Goal: Task Accomplishment & Management: Use online tool/utility

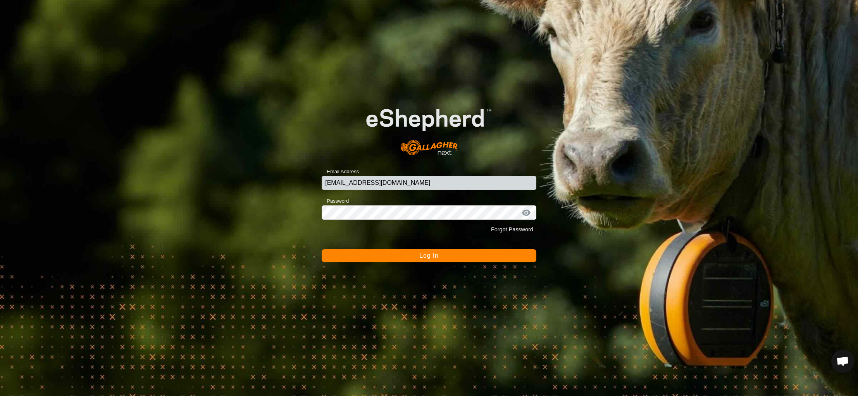
click at [438, 256] on span "Log In" at bounding box center [429, 255] width 19 height 7
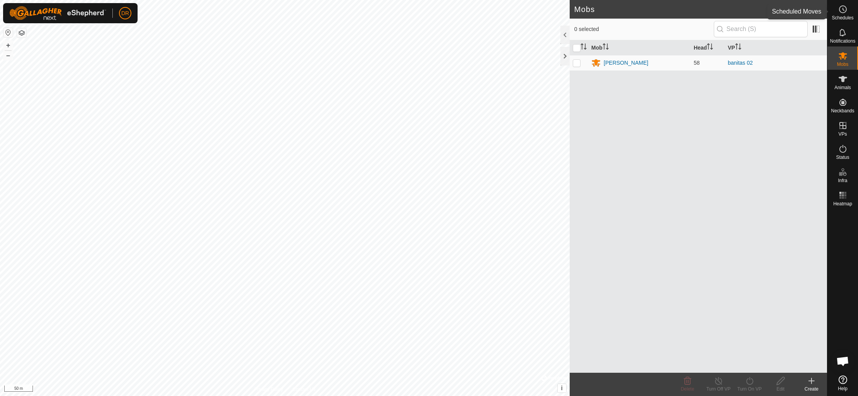
click at [840, 9] on circle at bounding box center [843, 9] width 7 height 7
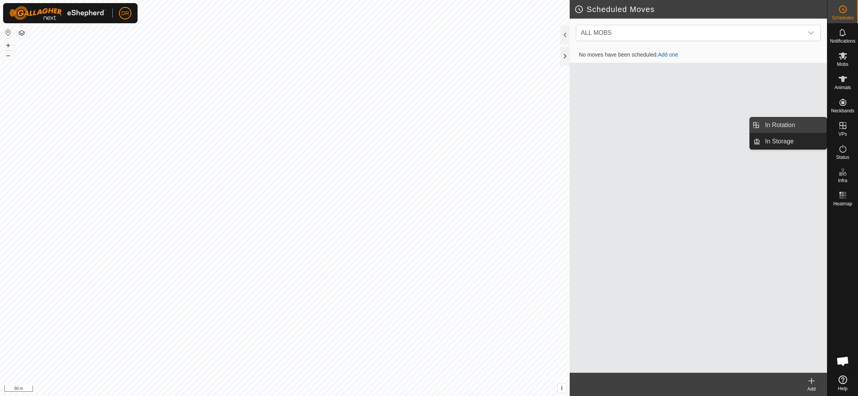
click at [784, 126] on link "In Rotation" at bounding box center [794, 125] width 66 height 16
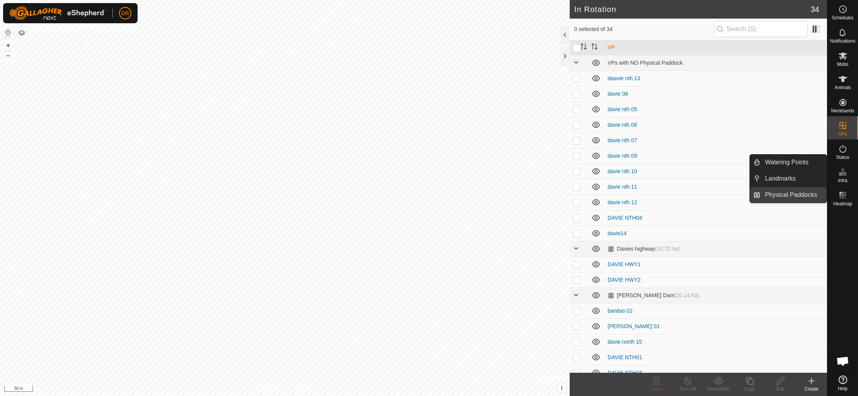
click at [794, 196] on link "Physical Paddocks" at bounding box center [794, 195] width 66 height 16
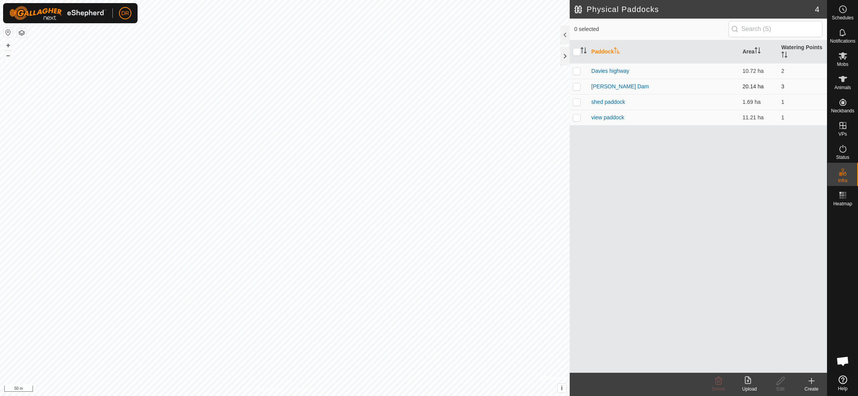
click at [576, 89] on p-checkbox at bounding box center [577, 86] width 8 height 6
checkbox input "true"
click at [577, 105] on p-checkbox at bounding box center [577, 102] width 8 height 6
checkbox input "false"
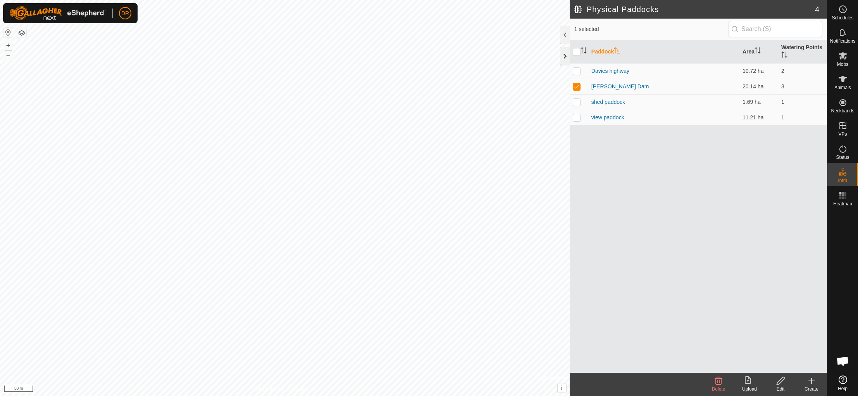
click at [562, 56] on div at bounding box center [565, 56] width 9 height 19
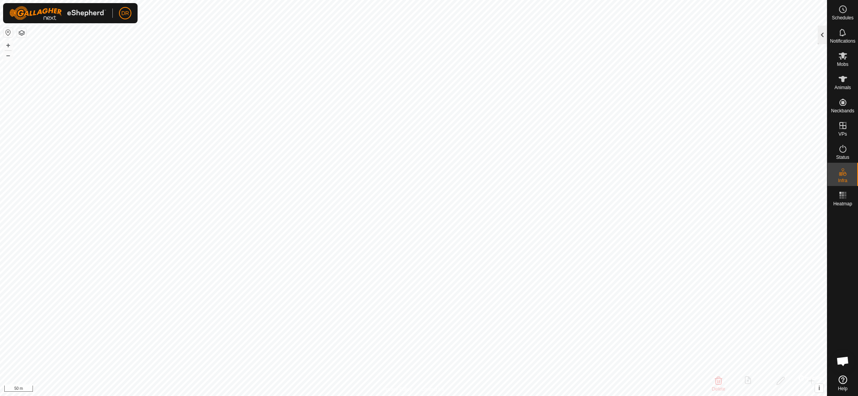
click at [823, 38] on div at bounding box center [822, 35] width 9 height 19
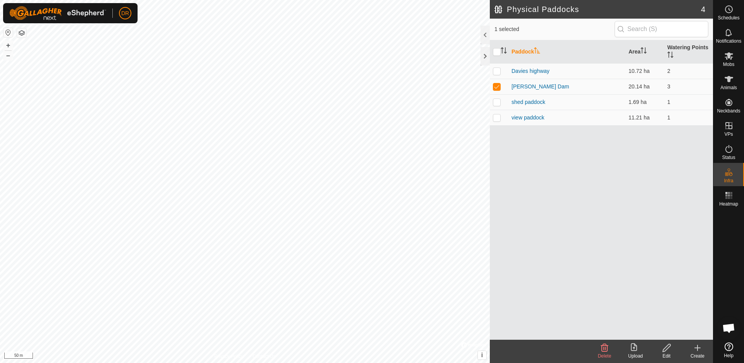
click at [606, 347] on icon at bounding box center [604, 348] width 7 height 8
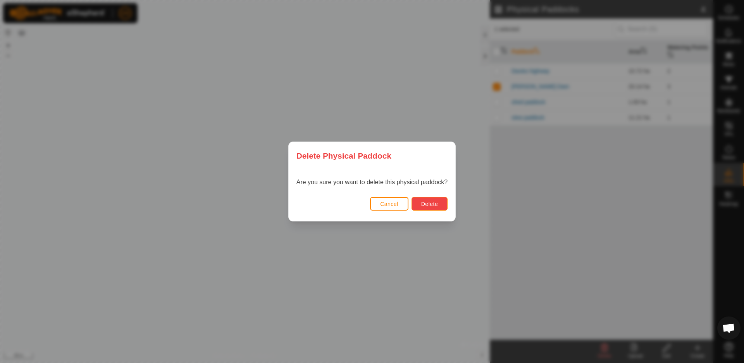
click at [432, 204] on span "Delete" at bounding box center [429, 204] width 17 height 6
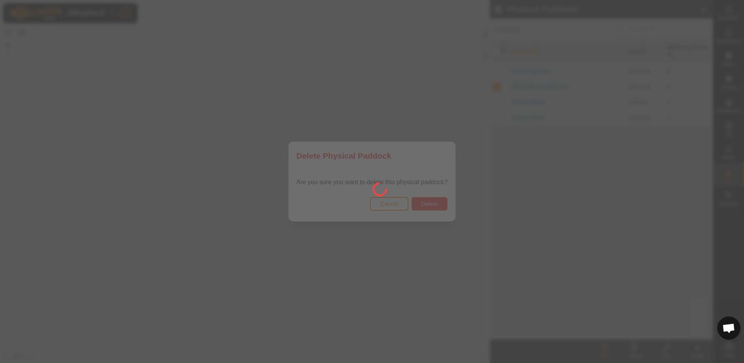
checkbox input "false"
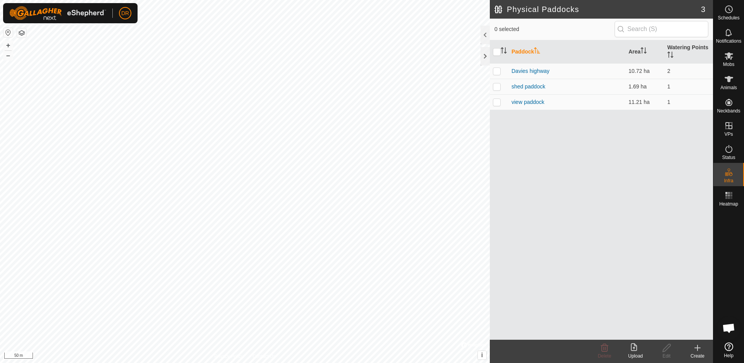
click at [698, 349] on icon at bounding box center [698, 347] width 0 height 5
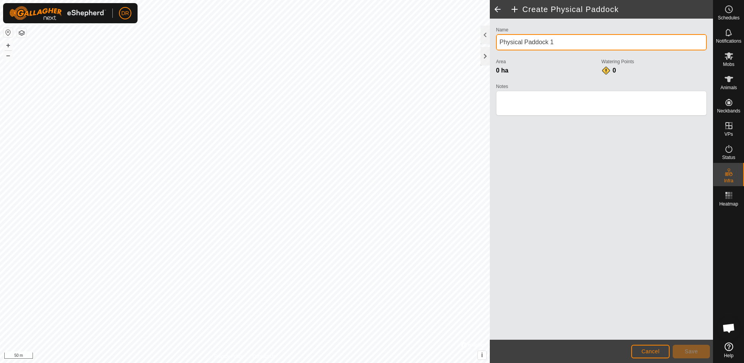
click at [584, 43] on input "Physical Paddock 1" at bounding box center [601, 42] width 211 height 16
type input "P"
type input "[PERSON_NAME]"
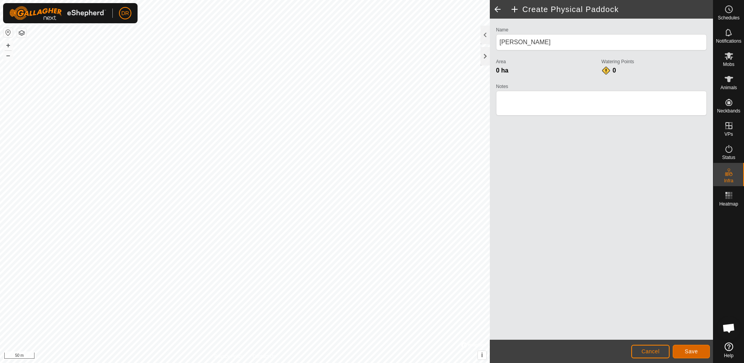
click at [692, 353] on span "Save" at bounding box center [691, 351] width 13 height 6
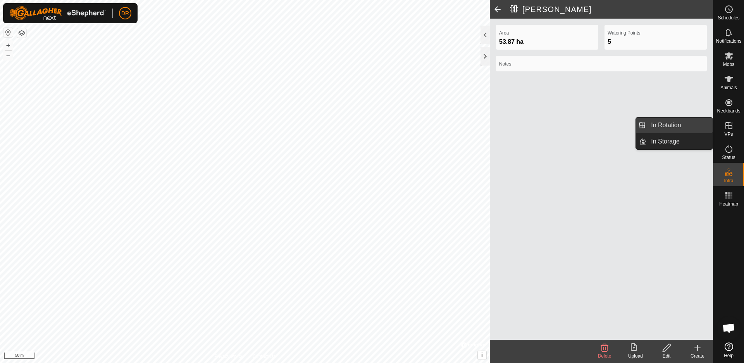
click at [698, 129] on link "In Rotation" at bounding box center [680, 125] width 66 height 16
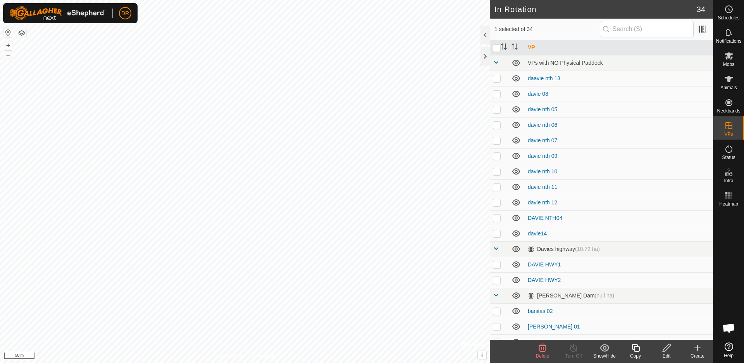
click at [697, 349] on icon at bounding box center [697, 347] width 9 height 9
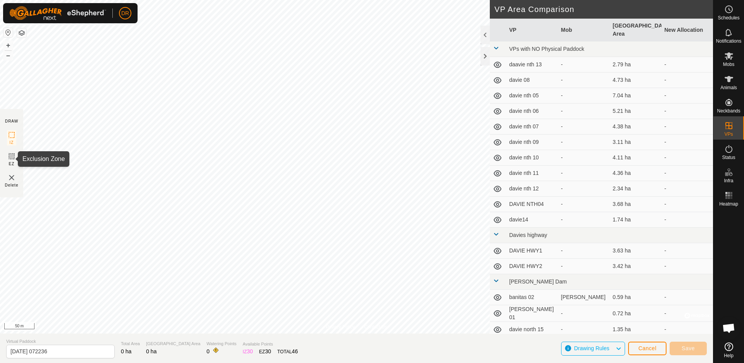
click at [10, 157] on icon at bounding box center [11, 156] width 9 height 9
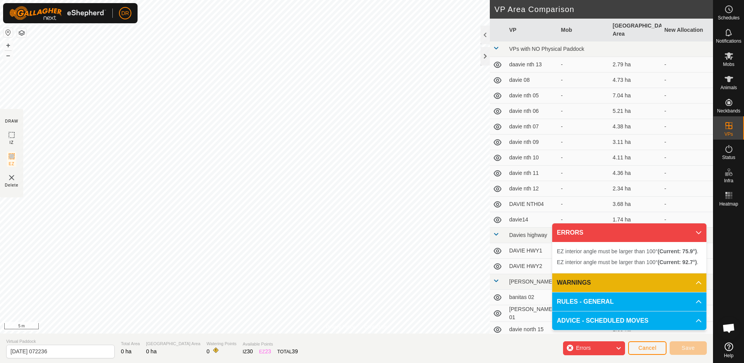
click at [620, 349] on icon at bounding box center [619, 348] width 6 height 10
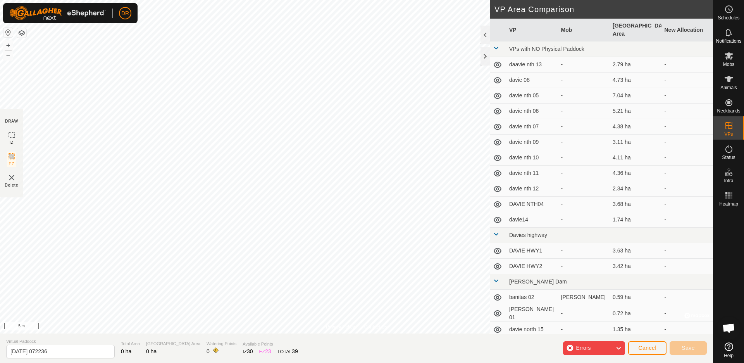
click at [603, 349] on div "Errors" at bounding box center [594, 348] width 62 height 14
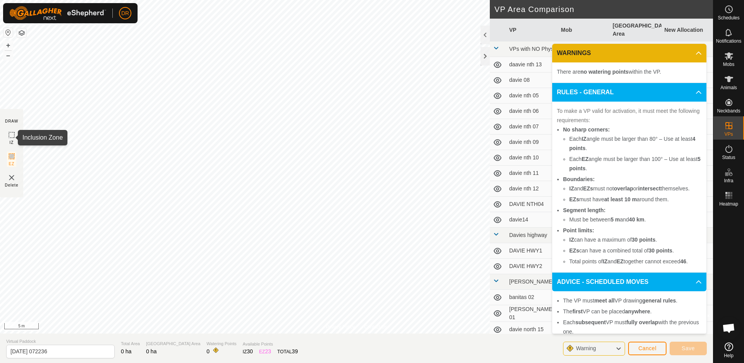
click at [9, 136] on rect at bounding box center [12, 135] width 6 height 6
click at [655, 349] on span "Cancel" at bounding box center [648, 348] width 18 height 6
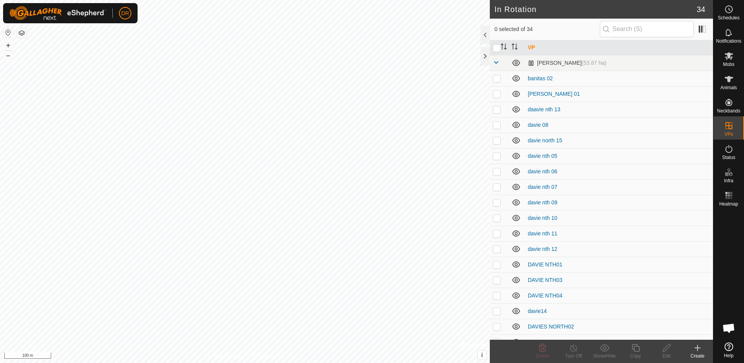
checkbox input "true"
click at [667, 352] on icon at bounding box center [667, 347] width 10 height 9
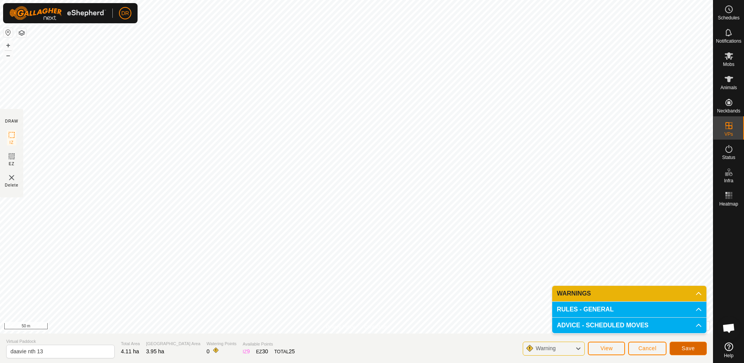
click at [690, 349] on span "Save" at bounding box center [688, 348] width 13 height 6
click at [46, 351] on input "daavie nth 13" at bounding box center [60, 352] width 109 height 14
type input "d"
type input "damo 01"
click at [647, 293] on p-accordion-header "WARNINGS" at bounding box center [630, 294] width 154 height 16
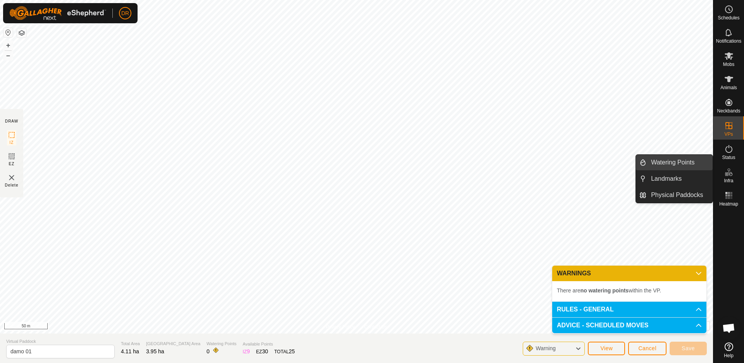
click at [679, 163] on link "Watering Points" at bounding box center [680, 163] width 66 height 16
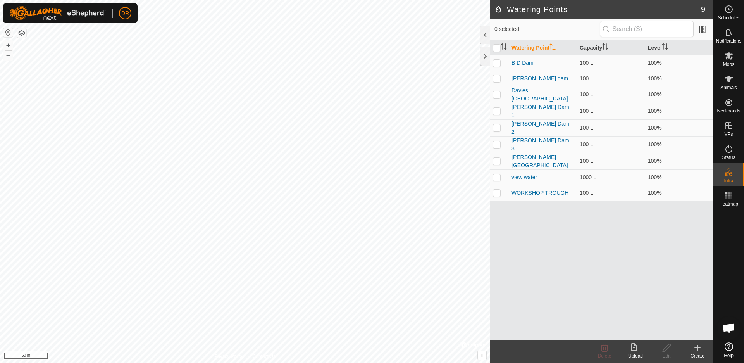
click at [699, 349] on icon at bounding box center [697, 347] width 9 height 9
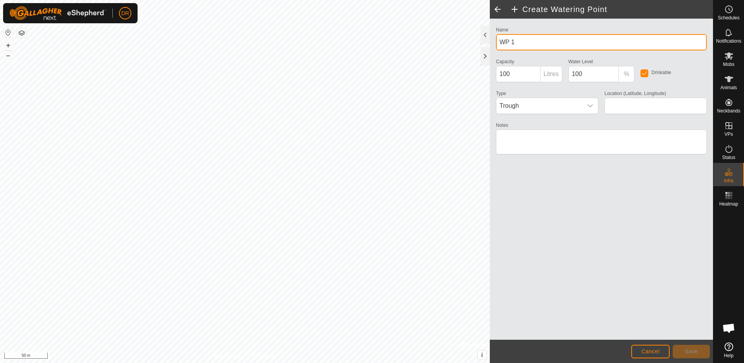
click at [522, 43] on input "WP 1" at bounding box center [601, 42] width 211 height 16
type input "W"
type input "[PERSON_NAME] dam 1"
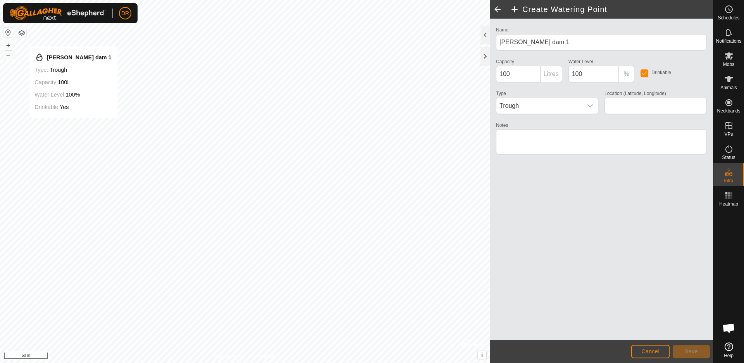
type input "-34.981025, 117.096840"
click at [689, 350] on span "Save" at bounding box center [691, 351] width 13 height 6
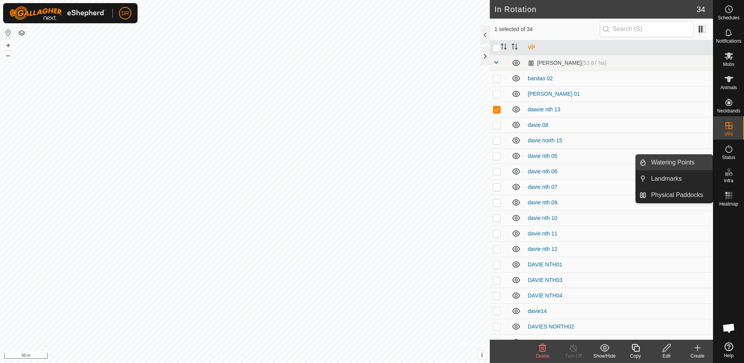
click at [662, 163] on link "Watering Points" at bounding box center [680, 163] width 66 height 16
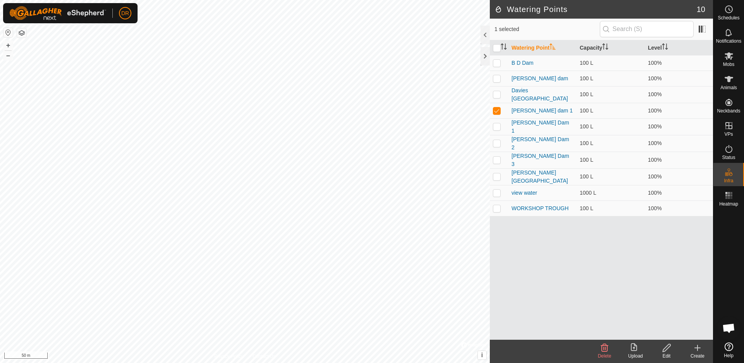
click at [698, 350] on icon at bounding box center [698, 347] width 0 height 5
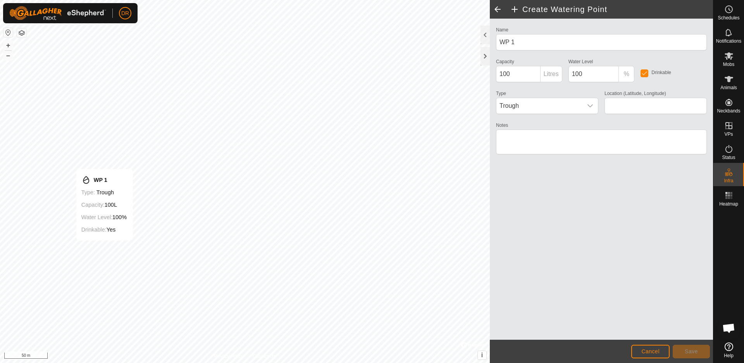
type input "-34.981594, 117.096884"
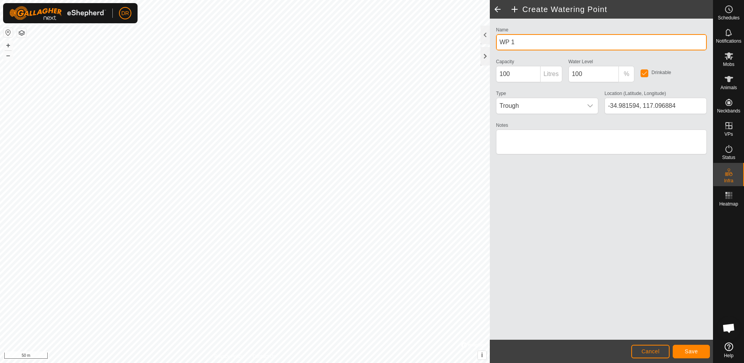
click at [526, 45] on input "WP 1" at bounding box center [601, 42] width 211 height 16
type input "W"
type input "[PERSON_NAME] 02"
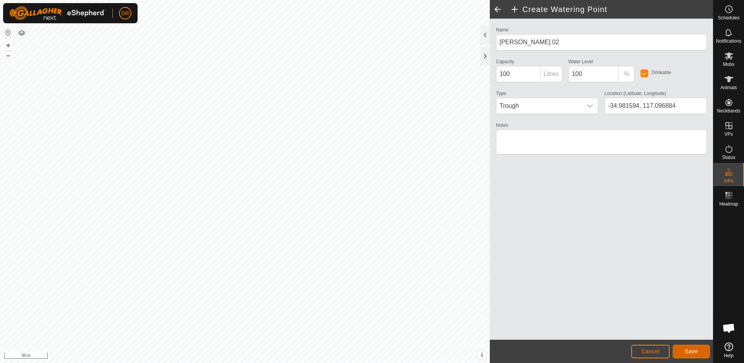
click at [694, 349] on span "Save" at bounding box center [691, 351] width 13 height 6
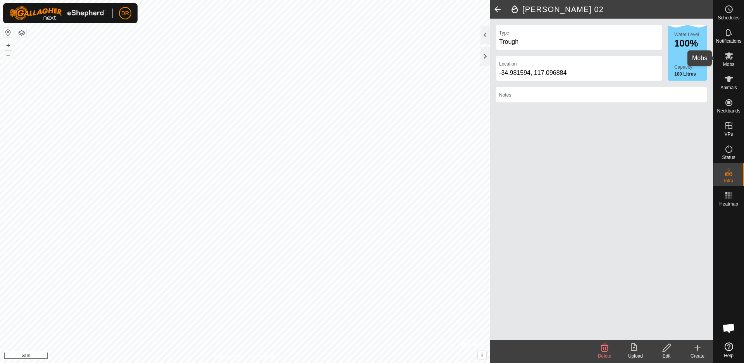
click at [729, 58] on icon at bounding box center [729, 55] width 9 height 7
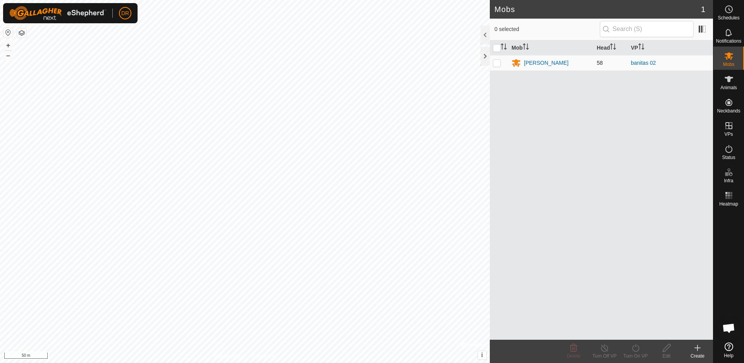
click at [495, 64] on p-checkbox at bounding box center [497, 63] width 8 height 6
checkbox input "true"
click at [635, 349] on icon at bounding box center [636, 347] width 10 height 9
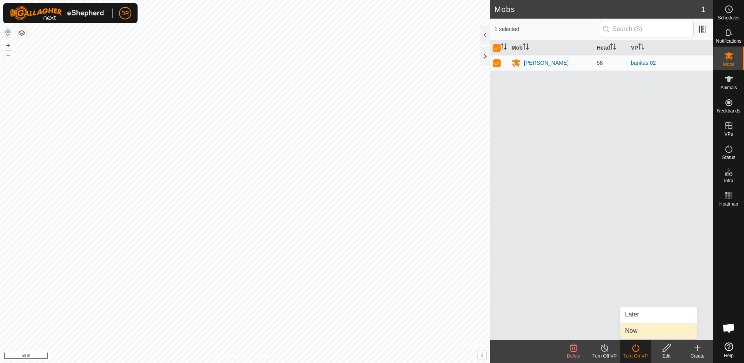
click at [632, 332] on link "Now" at bounding box center [659, 331] width 77 height 16
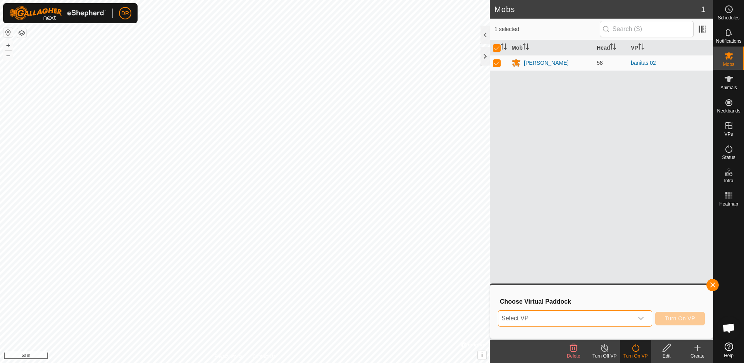
click at [626, 320] on span "Select VP" at bounding box center [566, 319] width 135 height 16
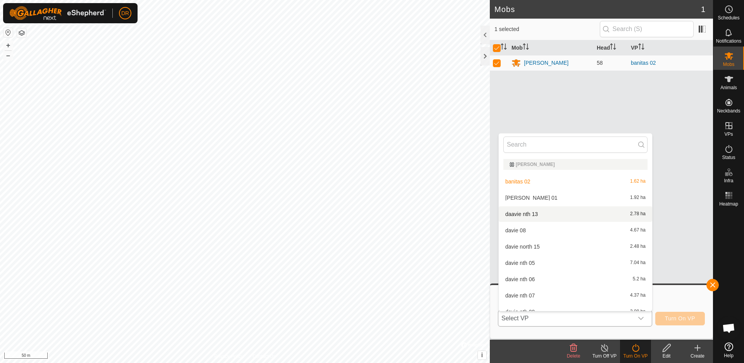
click at [516, 214] on li "daavie nth 13 2.78 ha" at bounding box center [576, 214] width 154 height 16
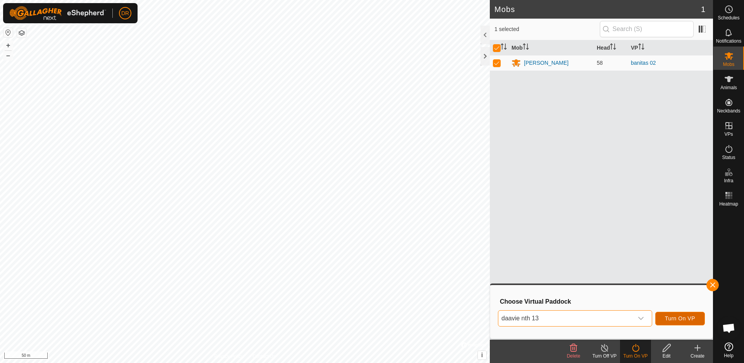
click at [680, 318] on span "Turn On VP" at bounding box center [680, 318] width 30 height 6
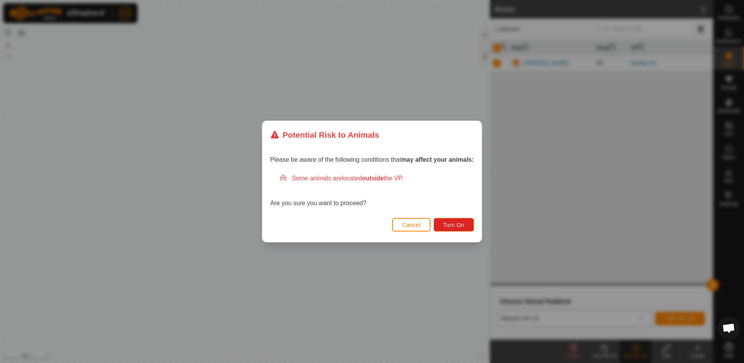
click at [405, 223] on span "Cancel" at bounding box center [411, 225] width 18 height 6
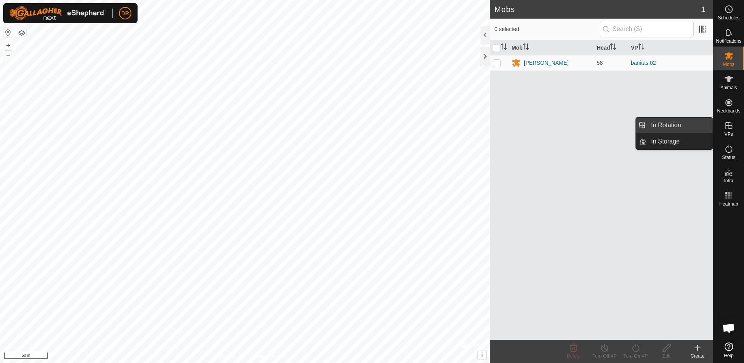
click at [673, 126] on link "In Rotation" at bounding box center [680, 125] width 66 height 16
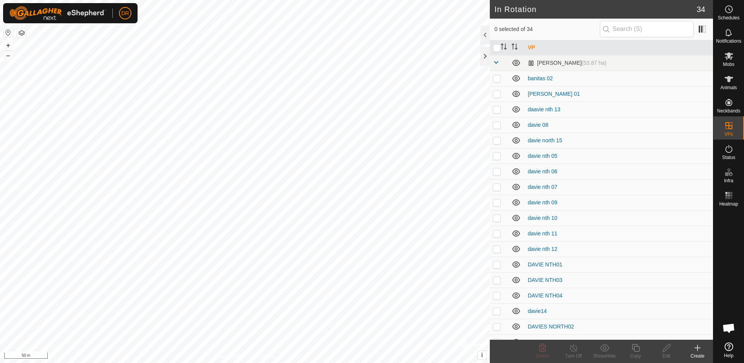
click at [496, 112] on p-checkbox at bounding box center [497, 109] width 8 height 6
checkbox input "true"
click at [667, 349] on icon at bounding box center [667, 348] width 8 height 8
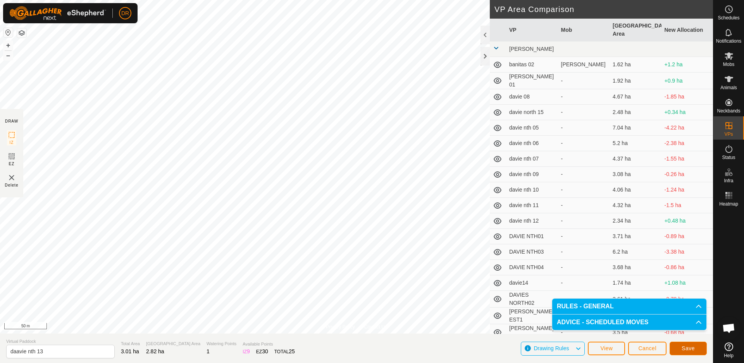
click at [689, 347] on span "Save" at bounding box center [688, 348] width 13 height 6
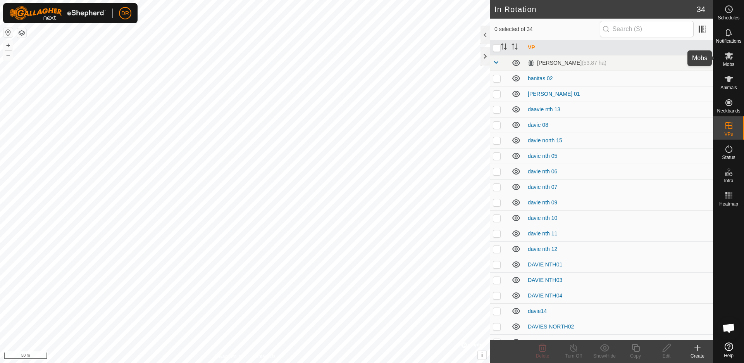
click at [725, 63] on span "Mobs" at bounding box center [728, 64] width 11 height 5
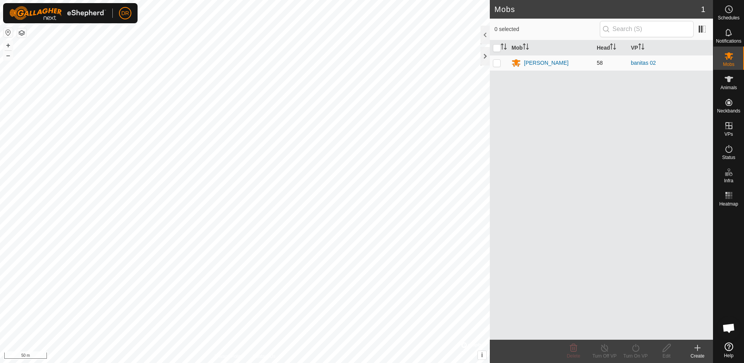
click at [494, 64] on p-checkbox at bounding box center [497, 63] width 8 height 6
checkbox input "true"
click at [636, 347] on icon at bounding box center [636, 347] width 10 height 9
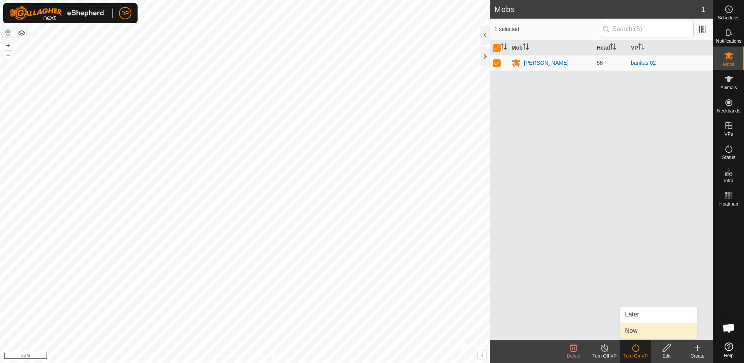
click at [633, 332] on link "Now" at bounding box center [659, 331] width 77 height 16
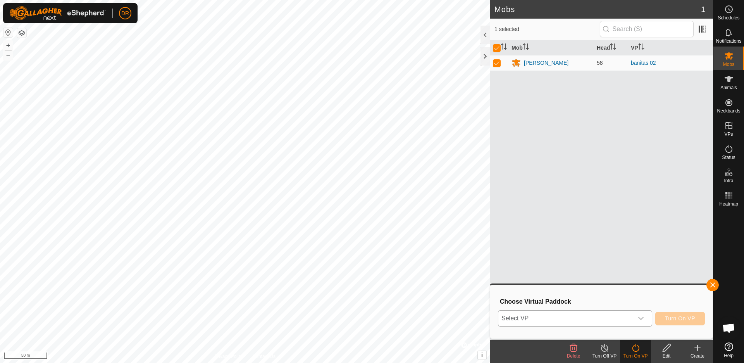
click at [590, 320] on span "Select VP" at bounding box center [566, 319] width 135 height 16
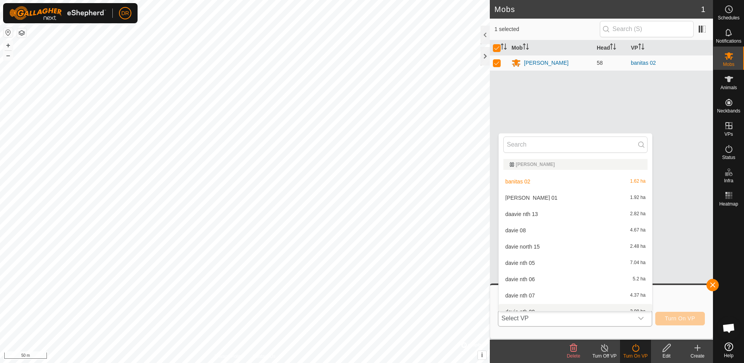
scroll to position [9, 0]
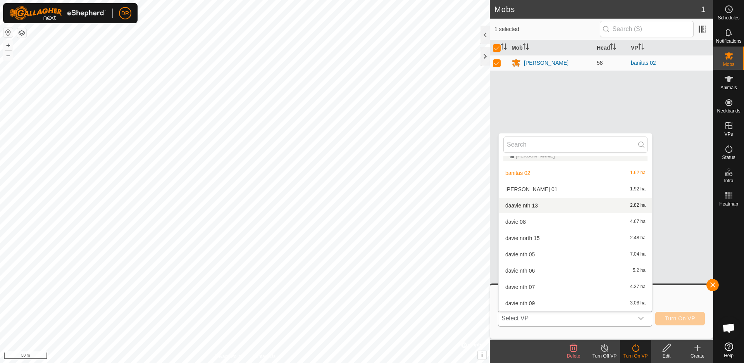
click at [524, 207] on li "daavie nth 13 2.82 ha" at bounding box center [576, 206] width 154 height 16
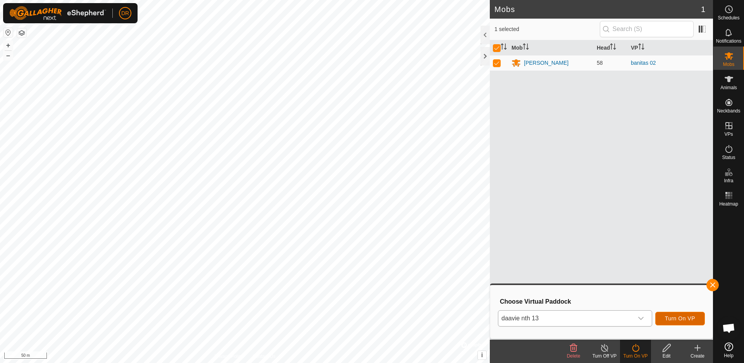
click at [676, 321] on span "Turn On VP" at bounding box center [680, 318] width 30 height 6
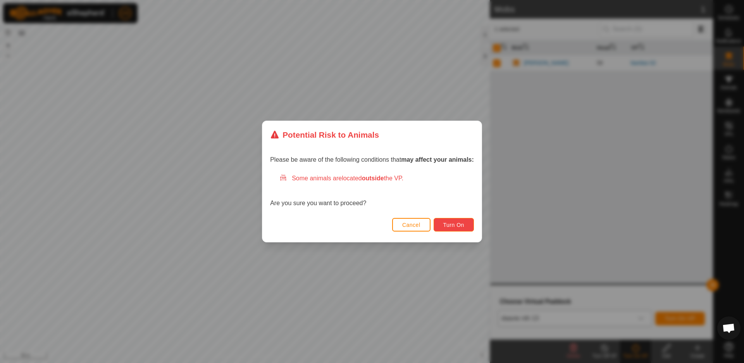
click at [461, 226] on span "Turn On" at bounding box center [454, 225] width 21 height 6
